Goal: Transaction & Acquisition: Book appointment/travel/reservation

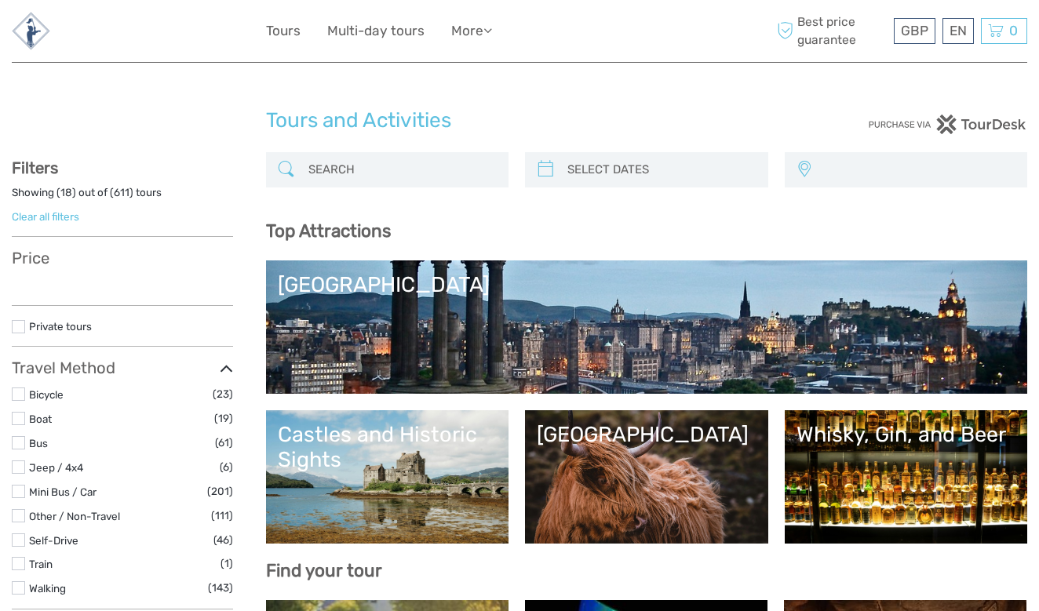
select select
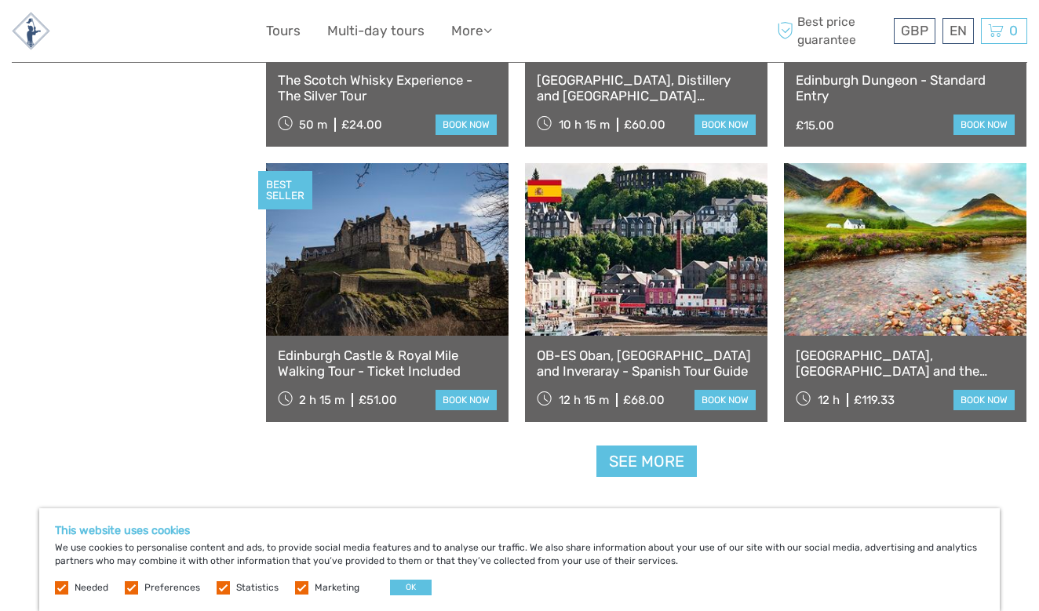
scroll to position [1812, 0]
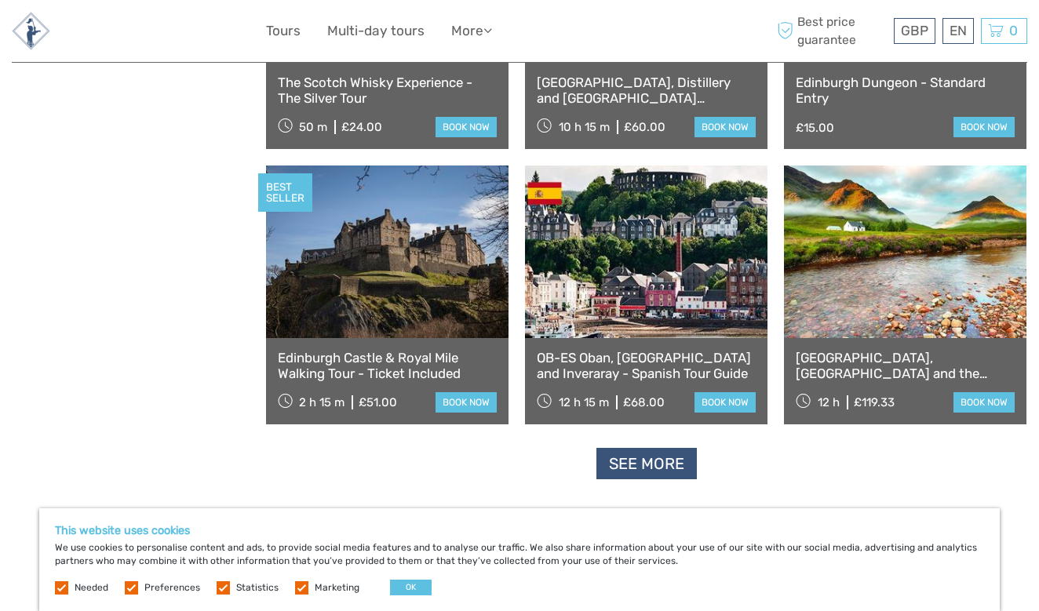
click at [648, 476] on link "See more" at bounding box center [646, 464] width 100 height 32
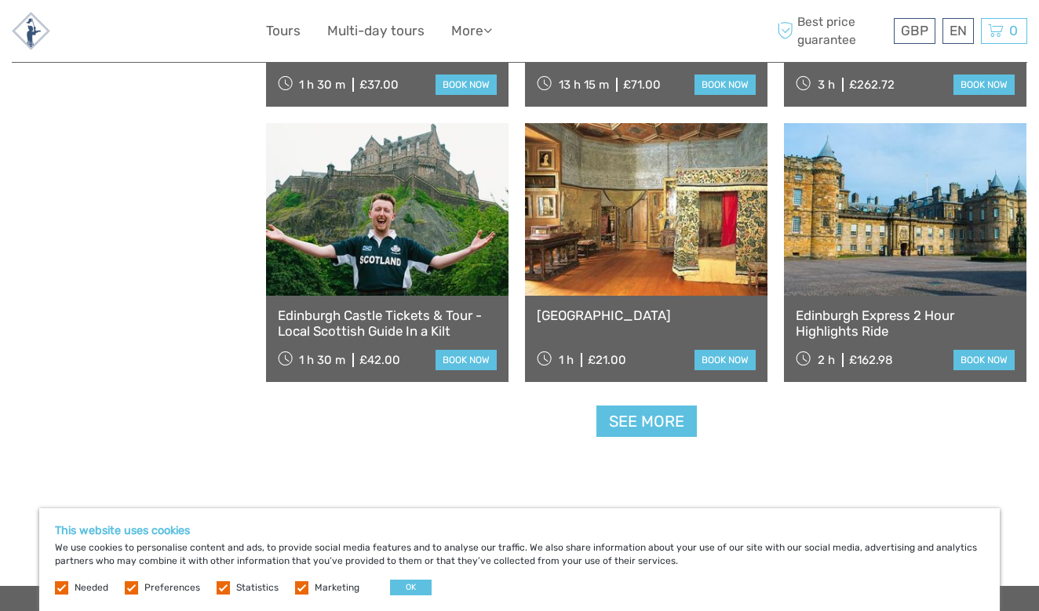
scroll to position [3135, 0]
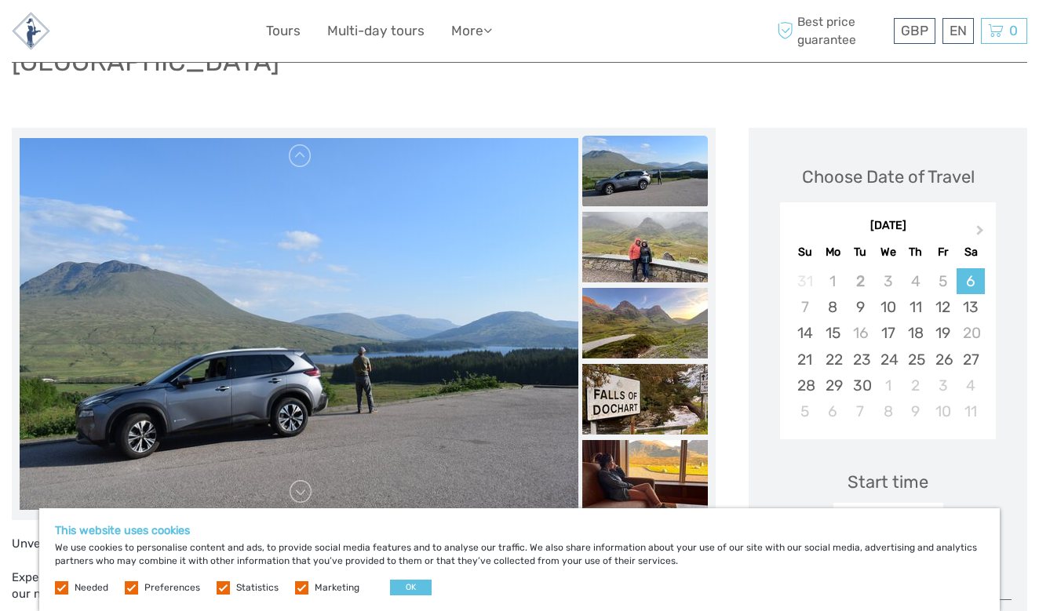
scroll to position [170, 0]
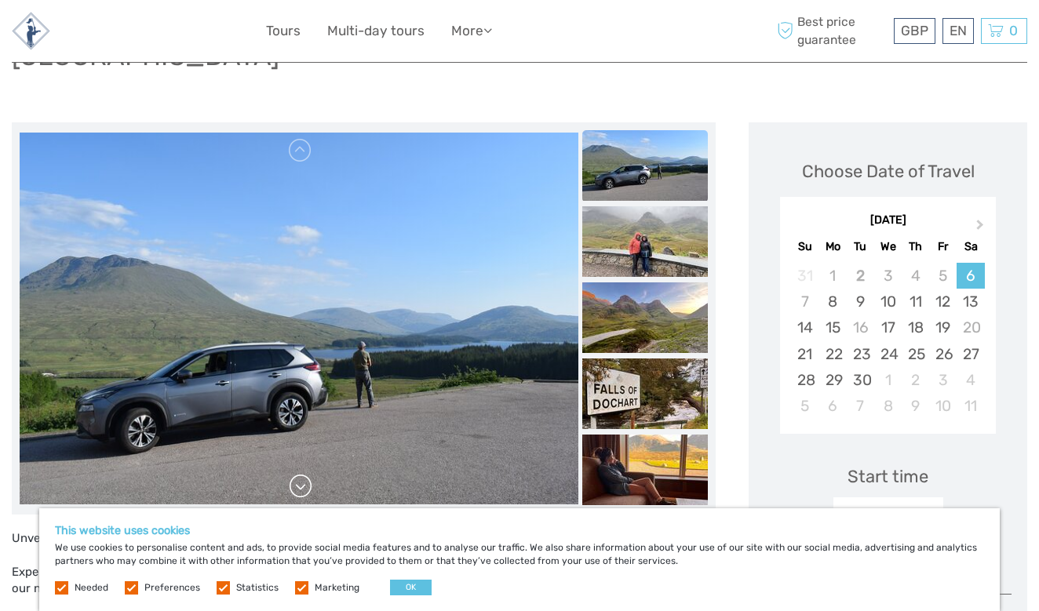
click at [301, 474] on link at bounding box center [300, 486] width 25 height 25
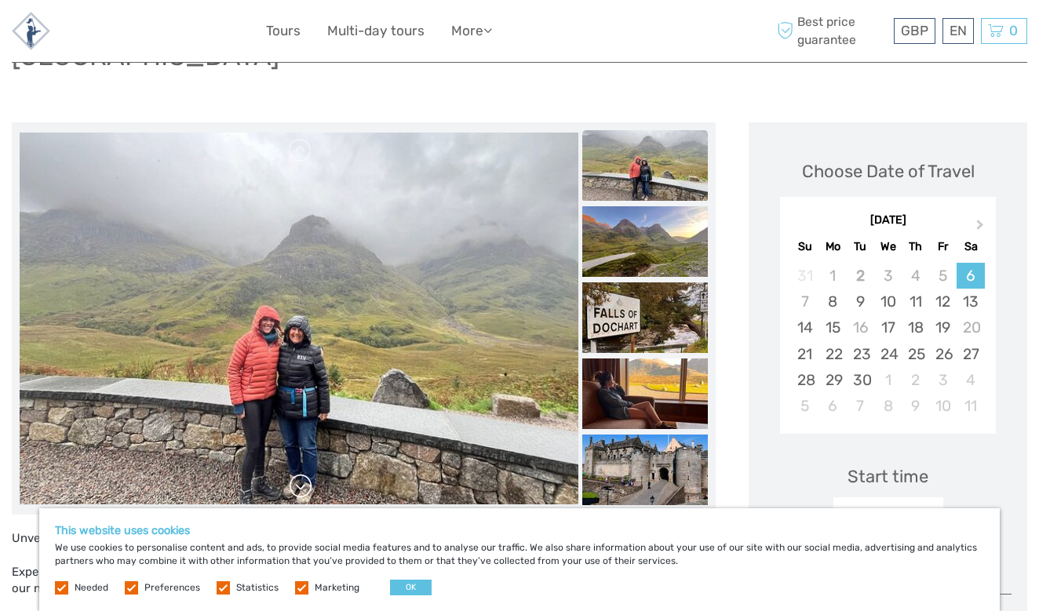
click at [301, 474] on link at bounding box center [300, 486] width 25 height 25
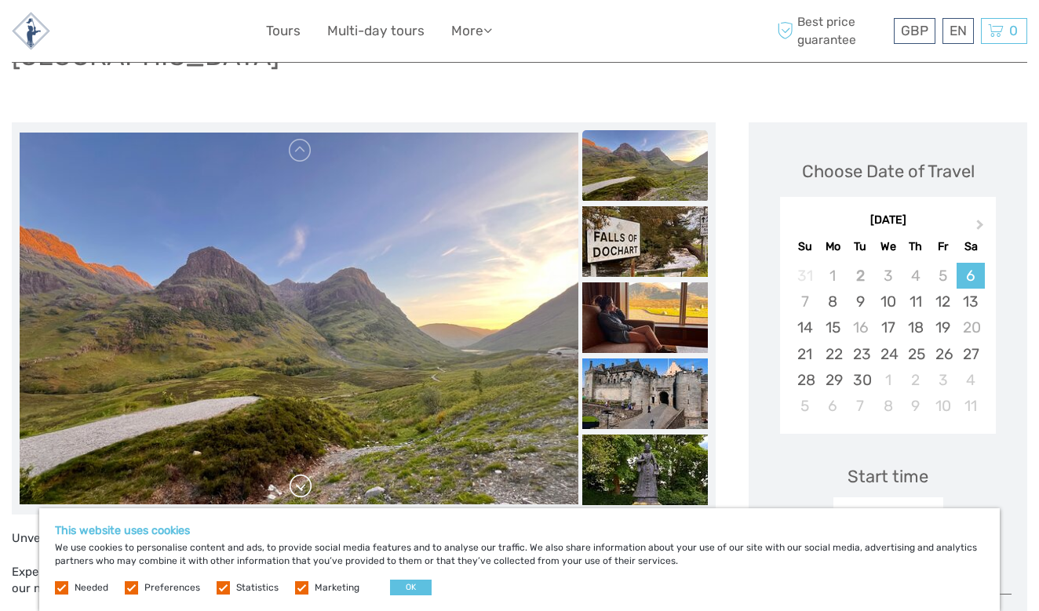
click at [301, 474] on link at bounding box center [300, 486] width 25 height 25
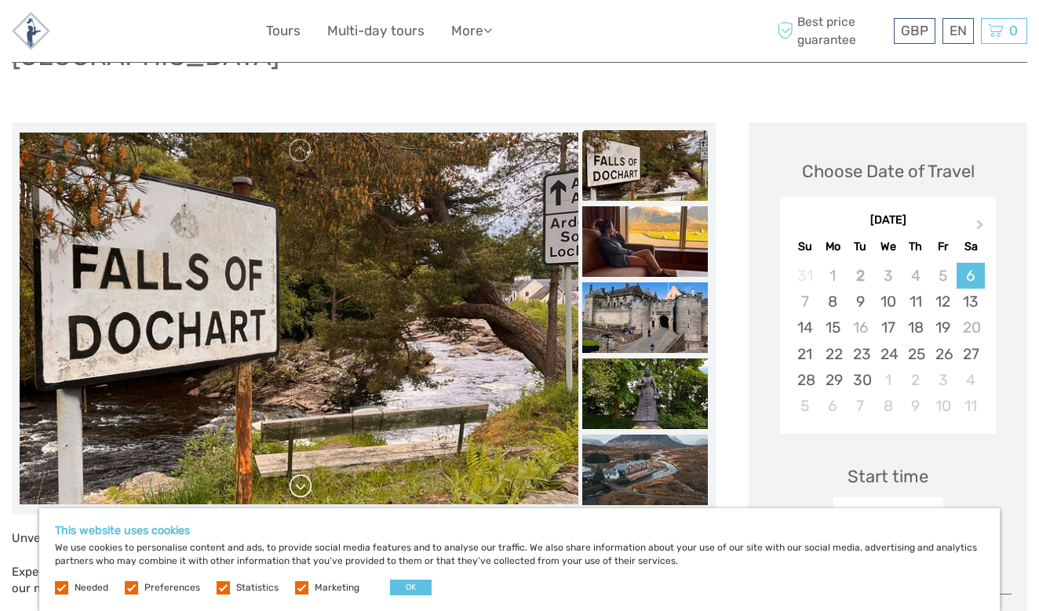
click at [301, 474] on link at bounding box center [300, 486] width 25 height 25
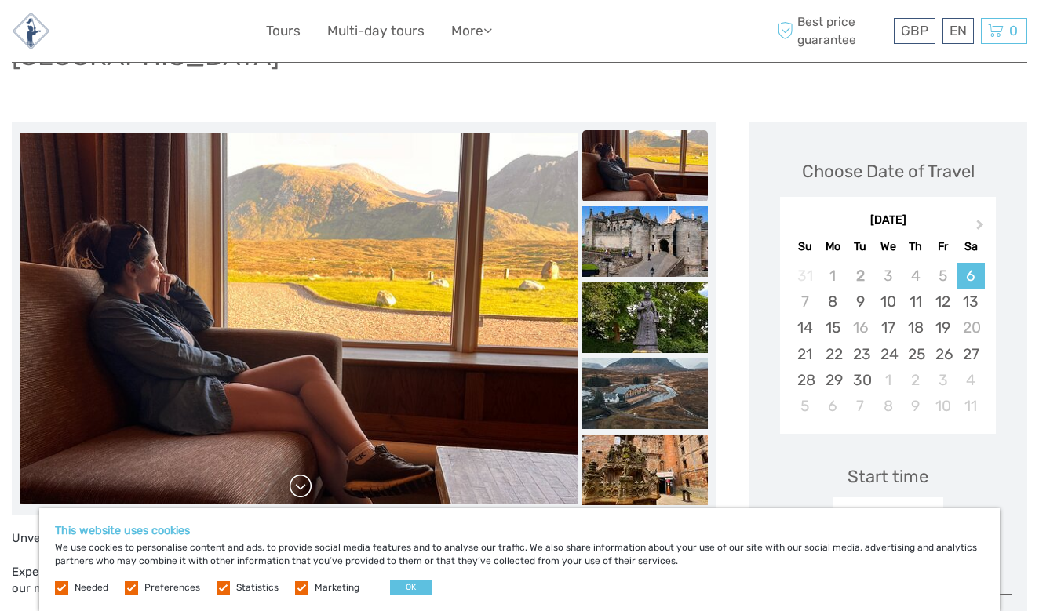
click at [301, 474] on link at bounding box center [300, 486] width 25 height 25
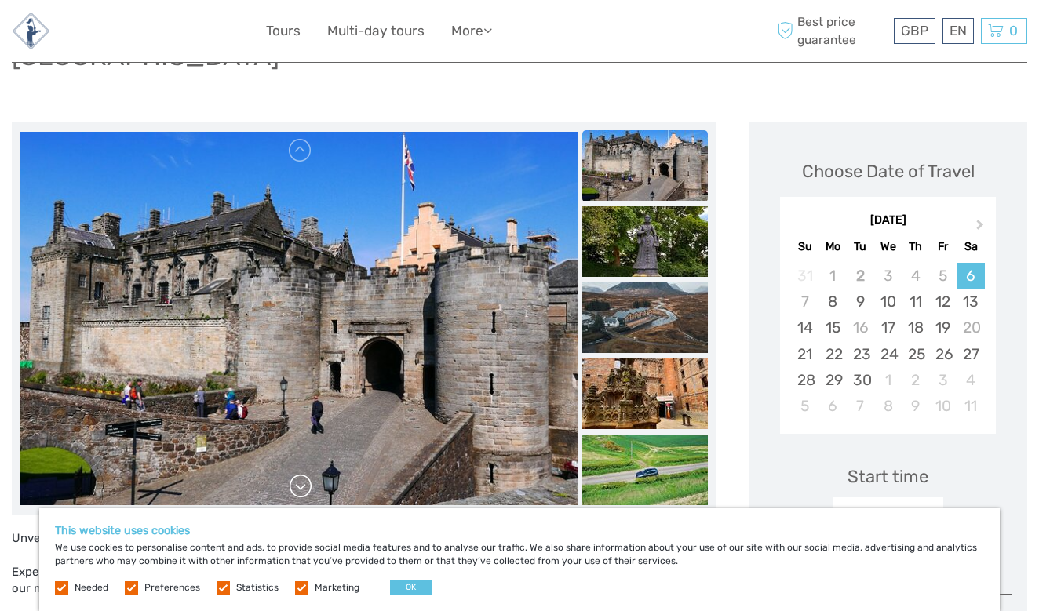
click at [301, 474] on link at bounding box center [300, 486] width 25 height 25
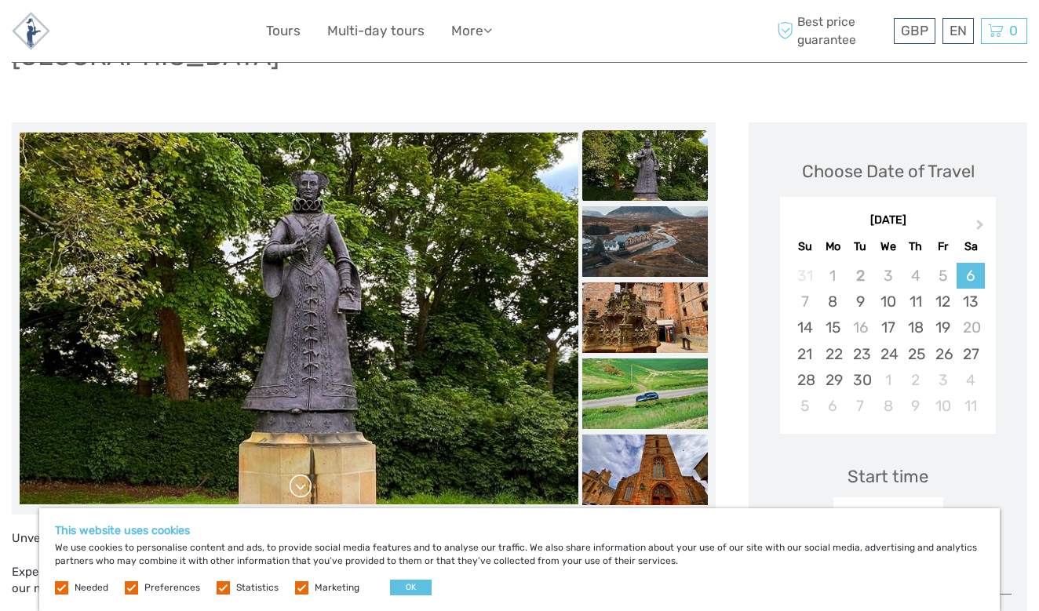
click at [301, 474] on link at bounding box center [300, 486] width 25 height 25
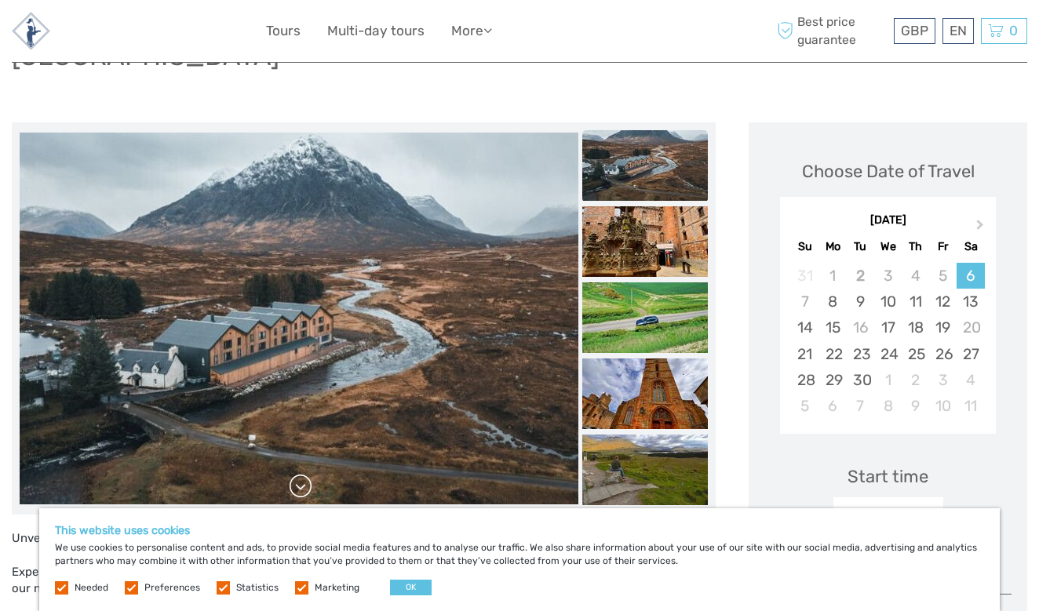
click at [301, 474] on link at bounding box center [300, 486] width 25 height 25
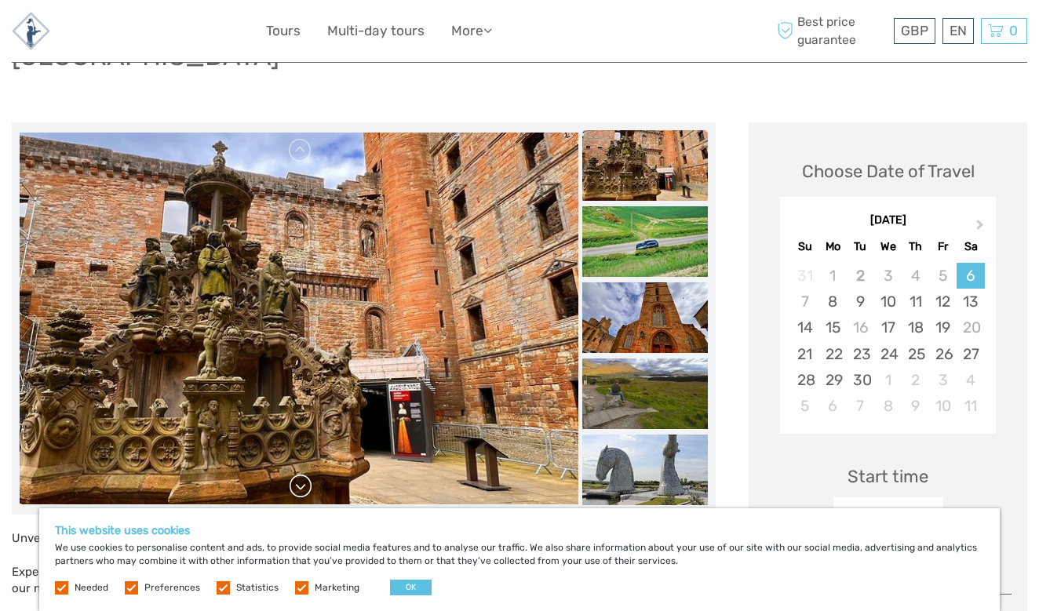
click at [301, 474] on link at bounding box center [300, 486] width 25 height 25
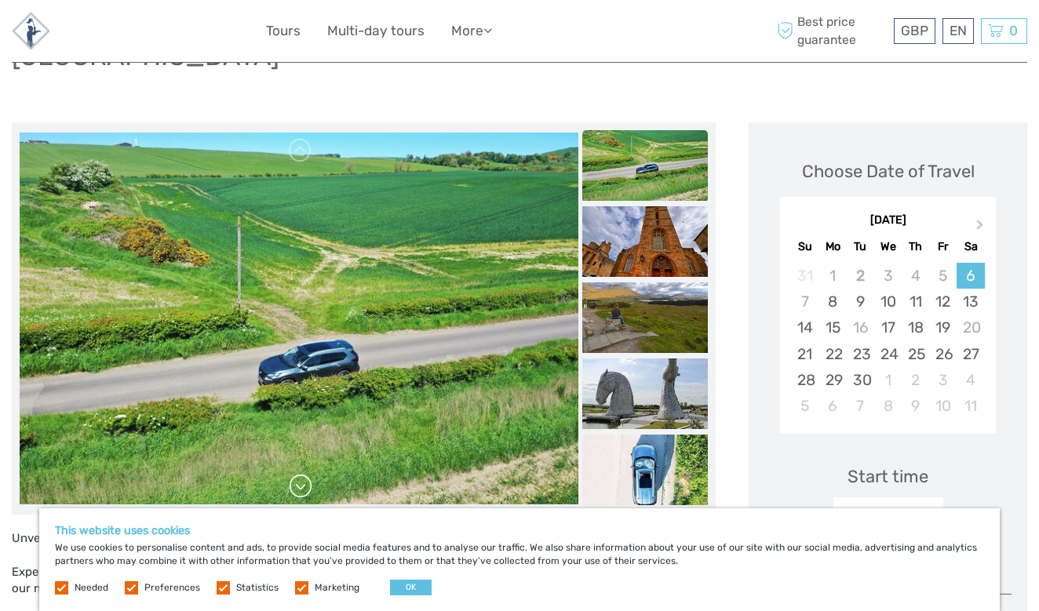
click at [301, 474] on link at bounding box center [300, 486] width 25 height 25
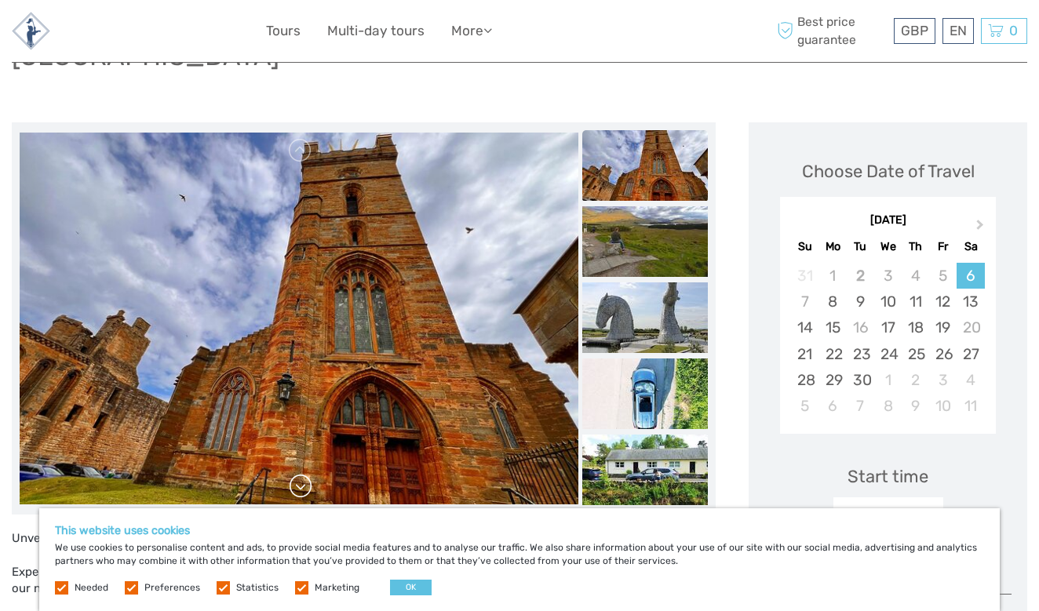
click at [302, 474] on link at bounding box center [300, 486] width 25 height 25
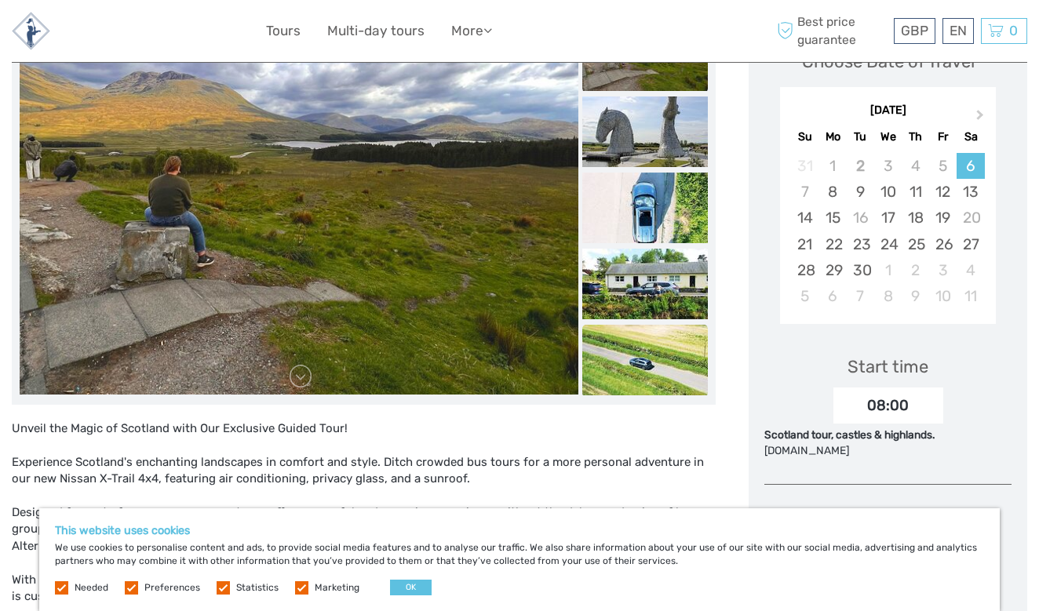
scroll to position [295, 0]
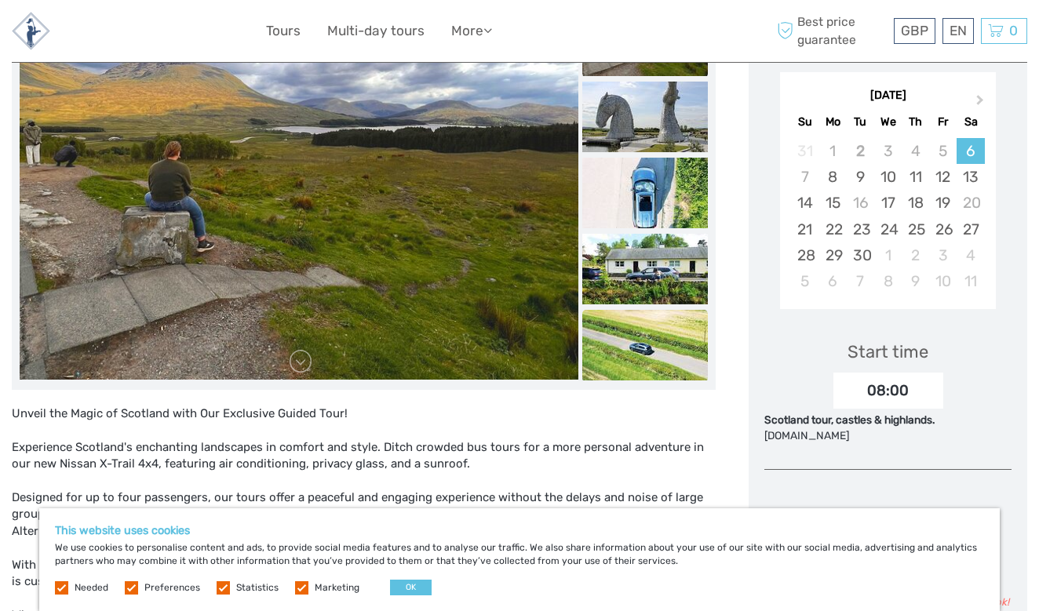
click at [654, 310] on img at bounding box center [645, 345] width 126 height 71
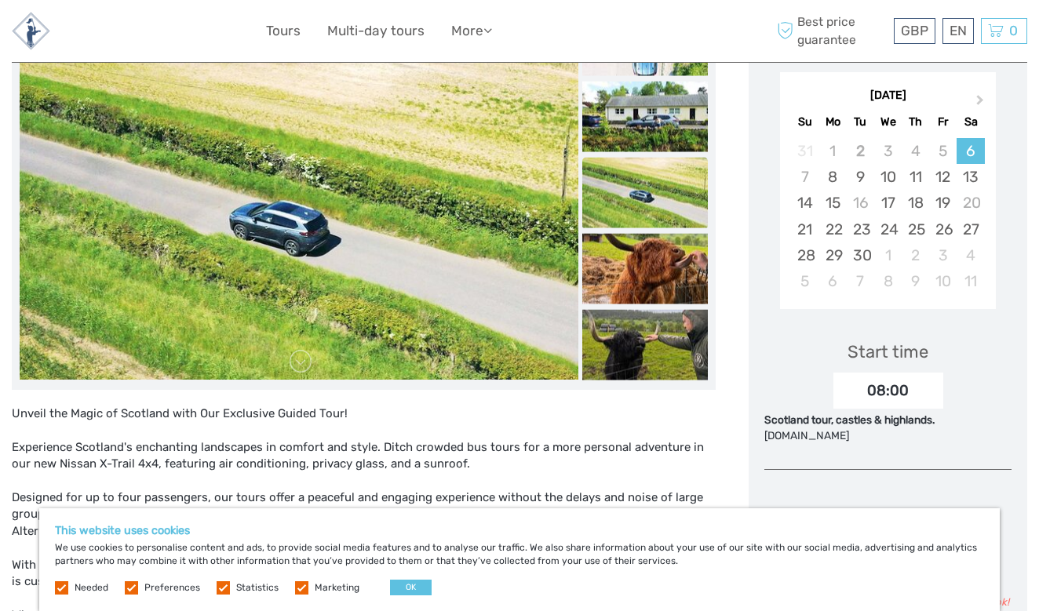
click at [654, 309] on img at bounding box center [645, 344] width 126 height 71
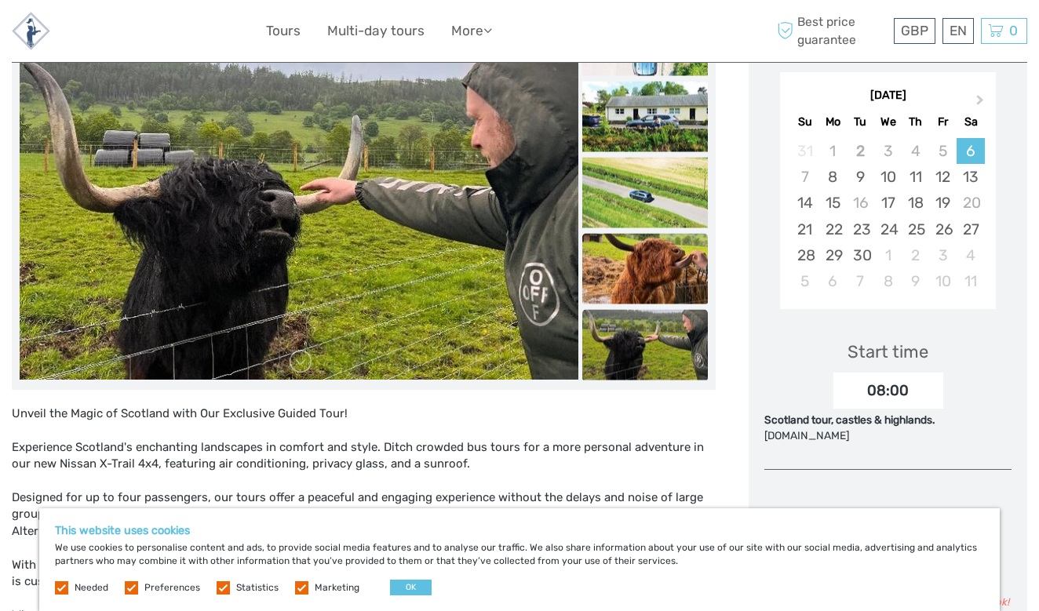
click at [652, 233] on img at bounding box center [645, 268] width 126 height 71
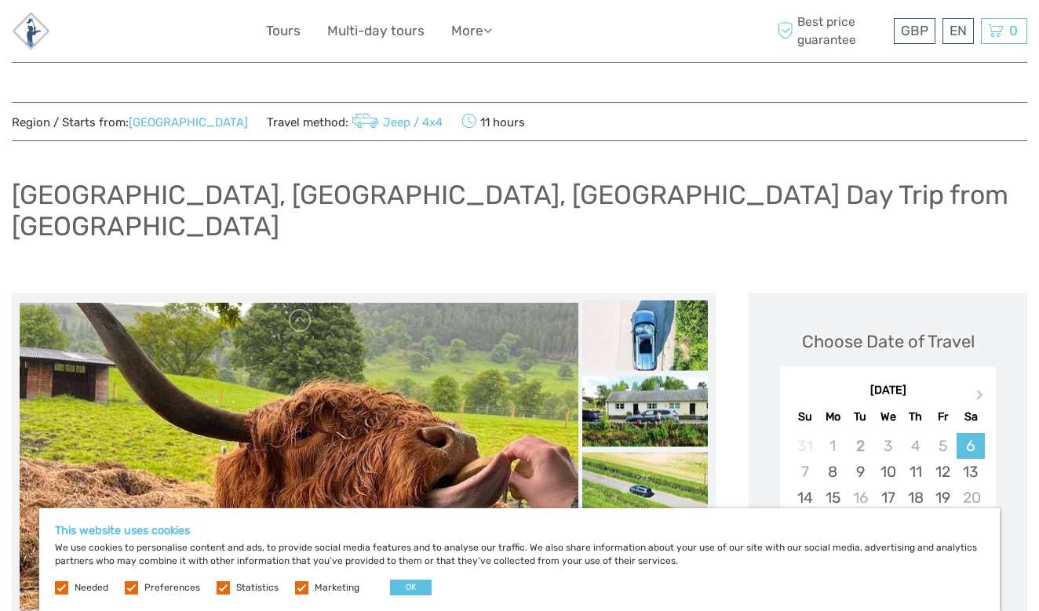
scroll to position [0, 0]
